Goal: Check status

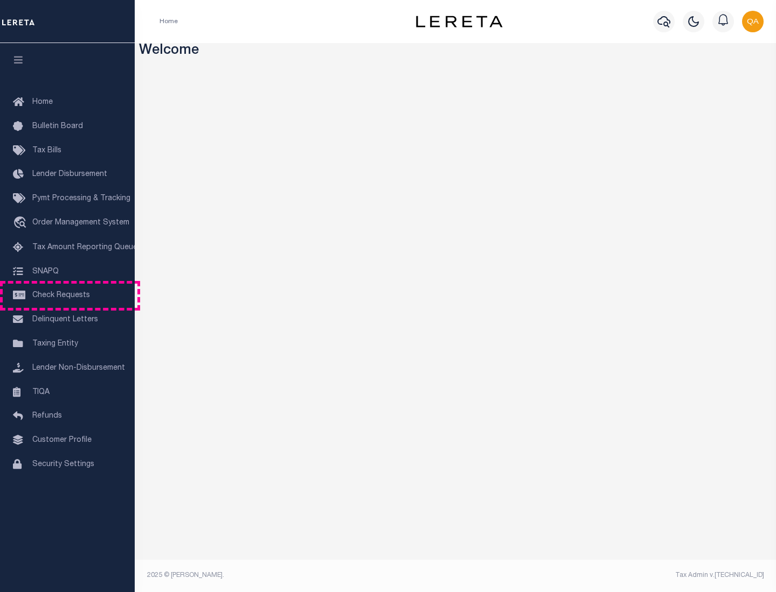
click at [67, 296] on span "Check Requests" at bounding box center [61, 296] width 58 height 8
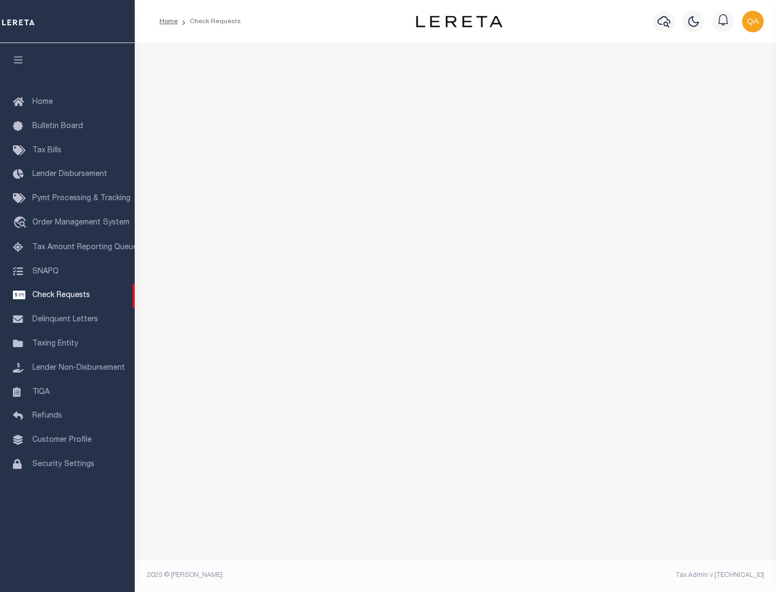
select select "50"
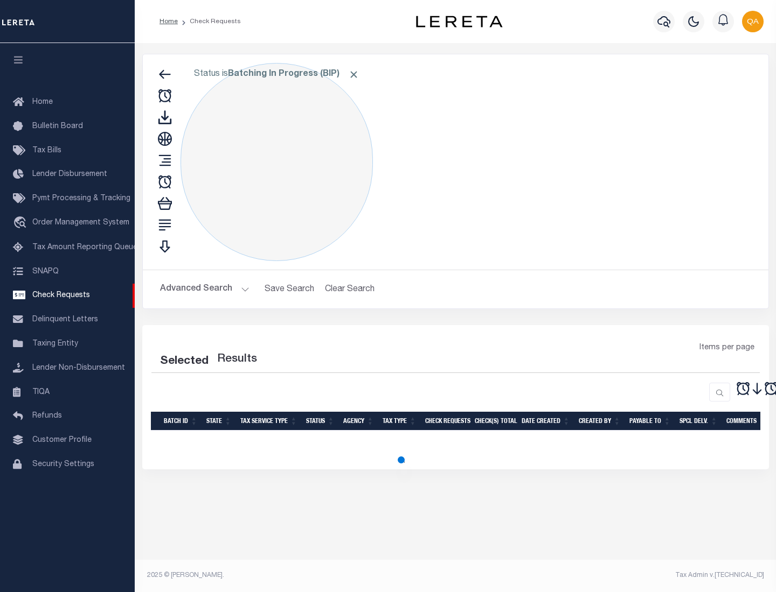
select select "50"
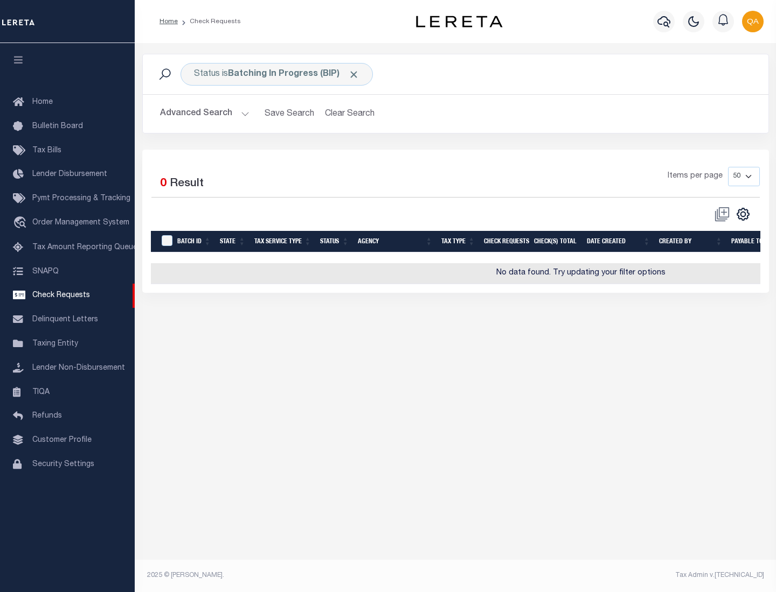
click at [354, 74] on span "Click to Remove" at bounding box center [353, 74] width 11 height 11
